Goal: Information Seeking & Learning: Check status

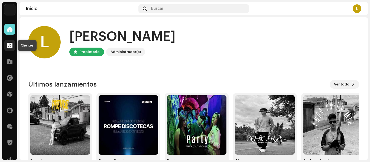
click at [8, 44] on span at bounding box center [9, 45] width 5 height 4
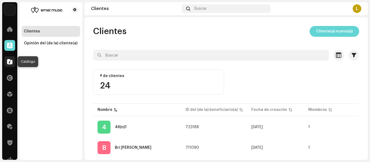
click at [7, 64] on span at bounding box center [9, 62] width 5 height 4
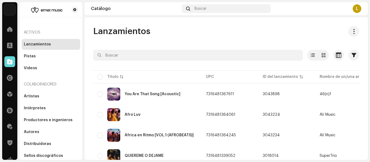
click at [356, 9] on div "L" at bounding box center [357, 8] width 9 height 9
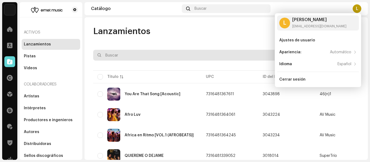
click at [225, 51] on input "text" at bounding box center [198, 55] width 210 height 11
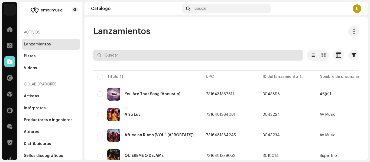
scroll to position [53, 0]
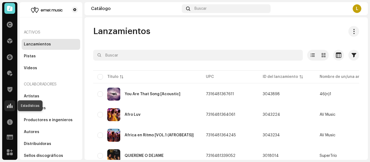
click at [8, 109] on div at bounding box center [9, 106] width 11 height 11
